Goal: Task Accomplishment & Management: Manage account settings

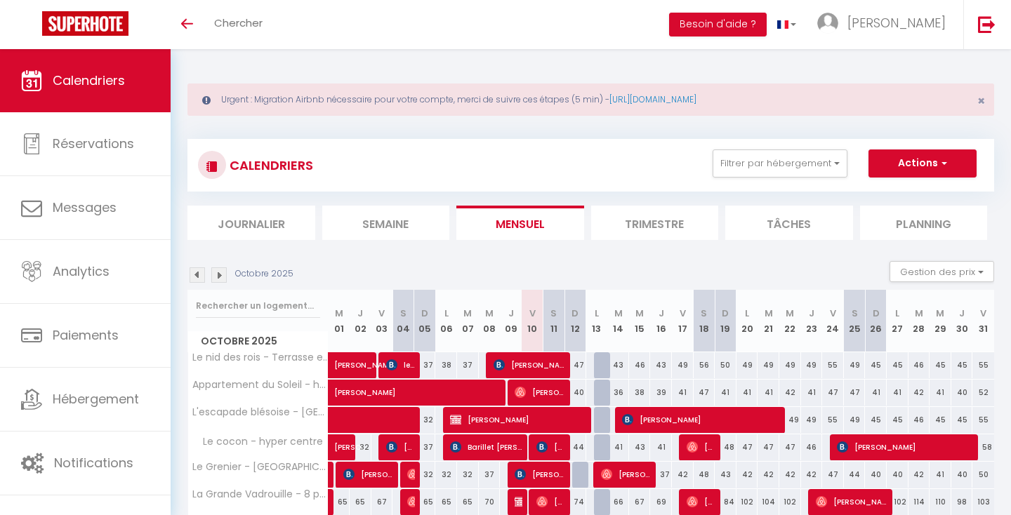
scroll to position [114, 0]
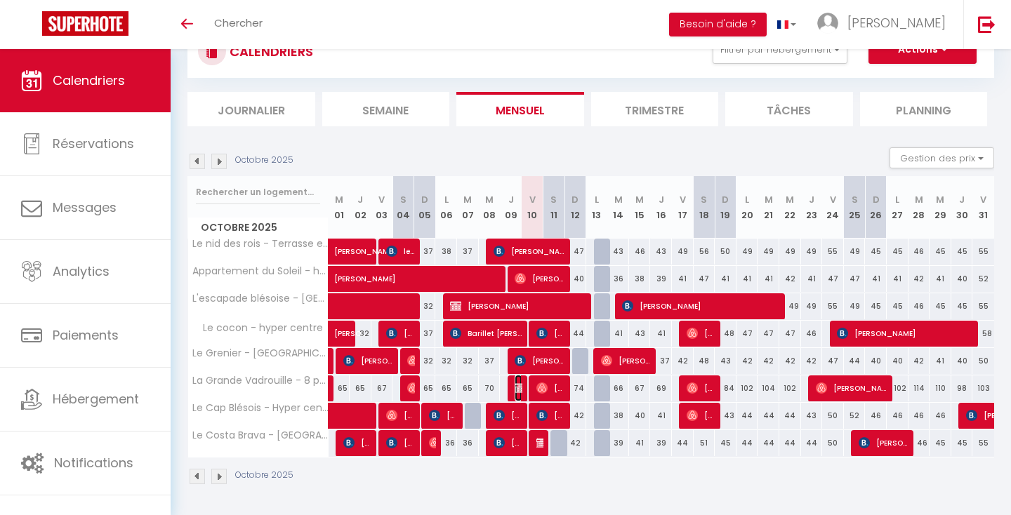
click at [515, 390] on img at bounding box center [520, 388] width 11 height 11
select select "OK"
select select "0"
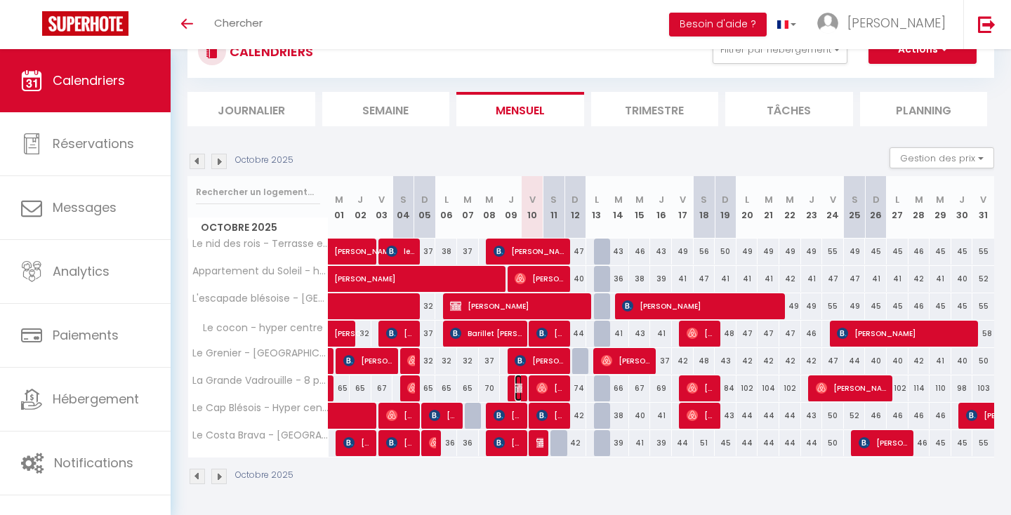
select select "1"
select select
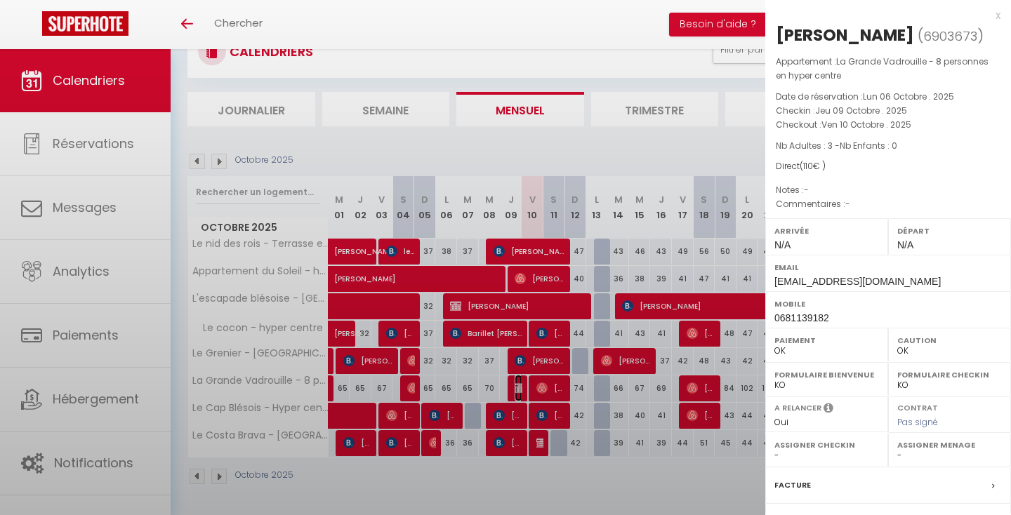
select select "35600"
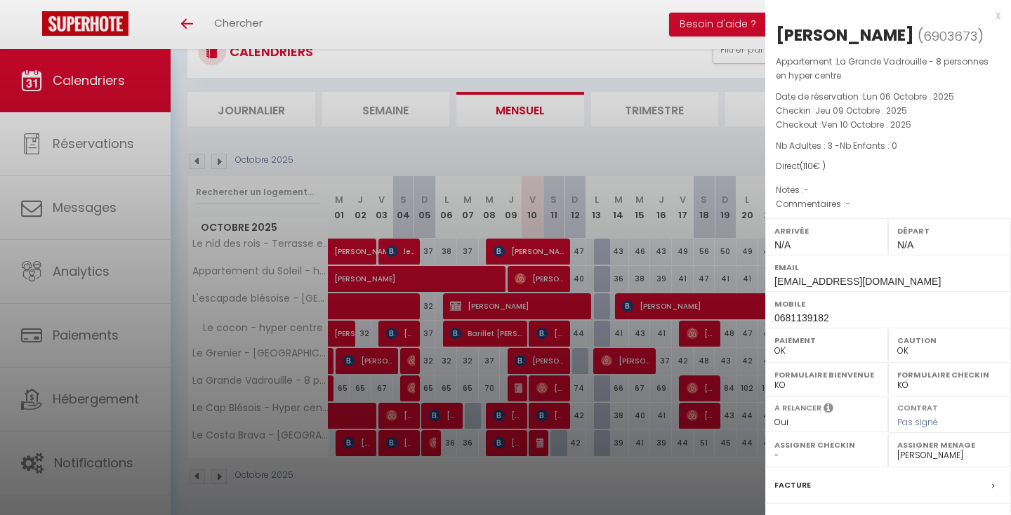
click at [998, 14] on div "x" at bounding box center [882, 15] width 235 height 17
